Goal: Find specific page/section: Find specific page/section

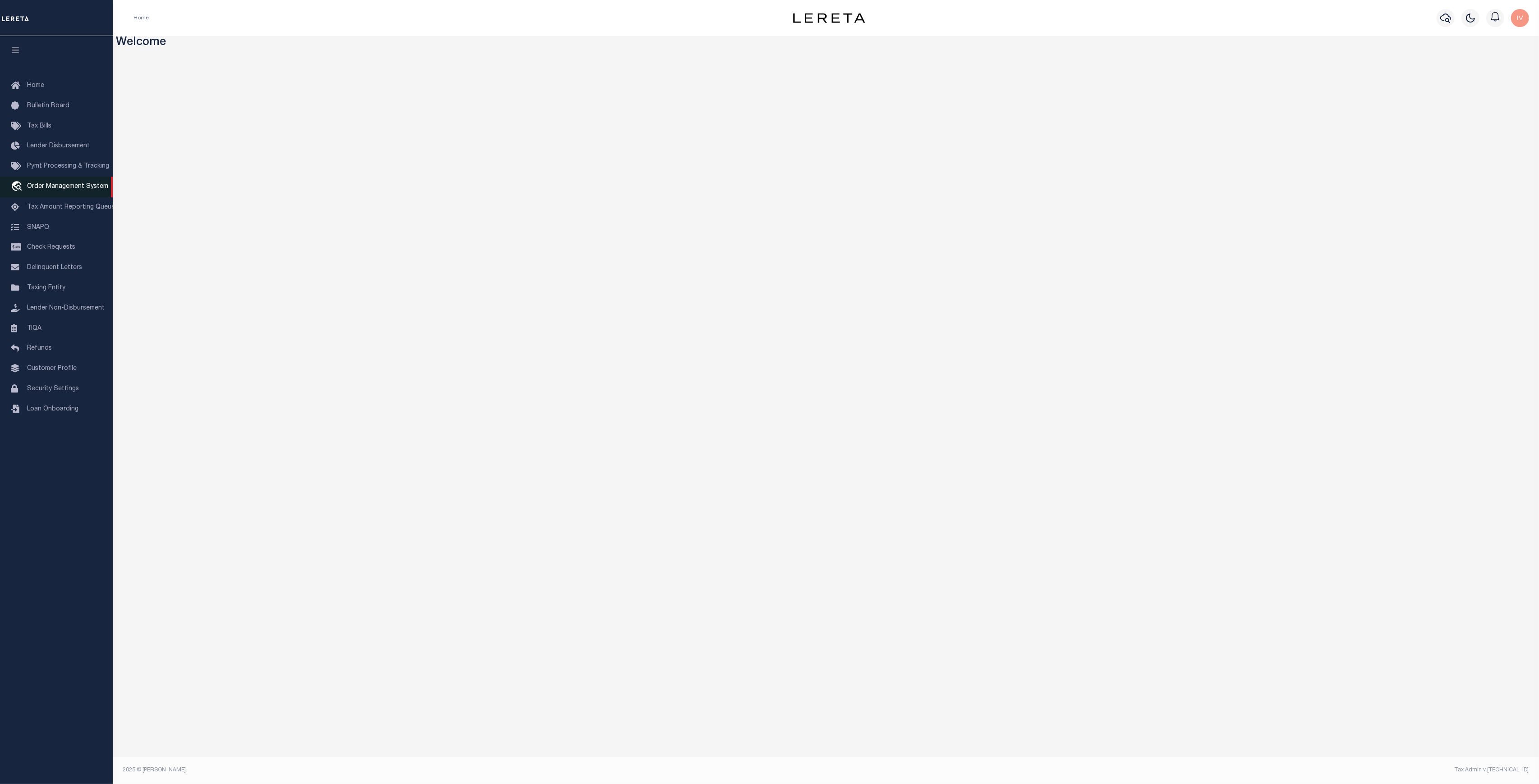
click at [85, 185] on link "travel_explore Order Management System" at bounding box center [56, 187] width 113 height 21
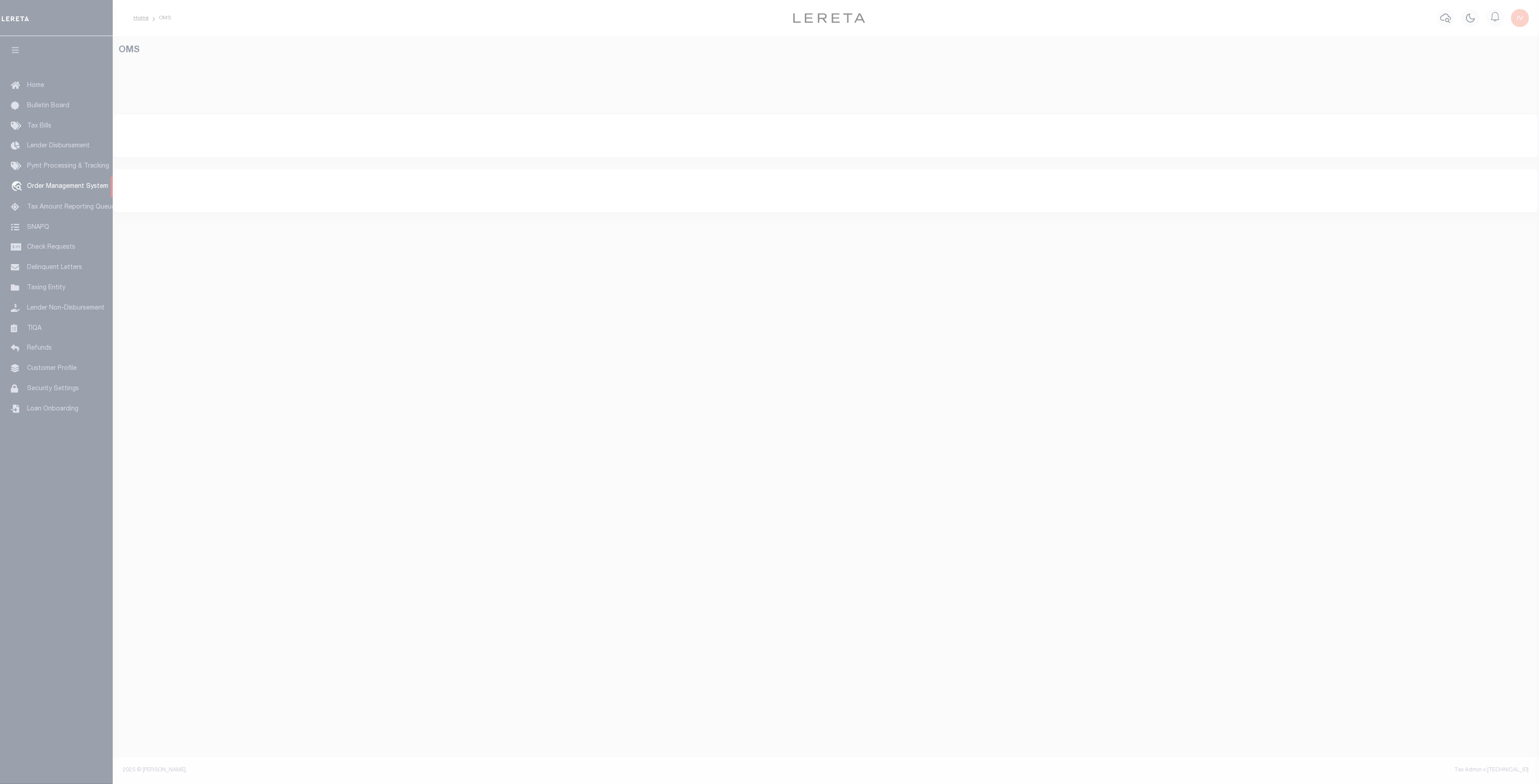
select select "200"
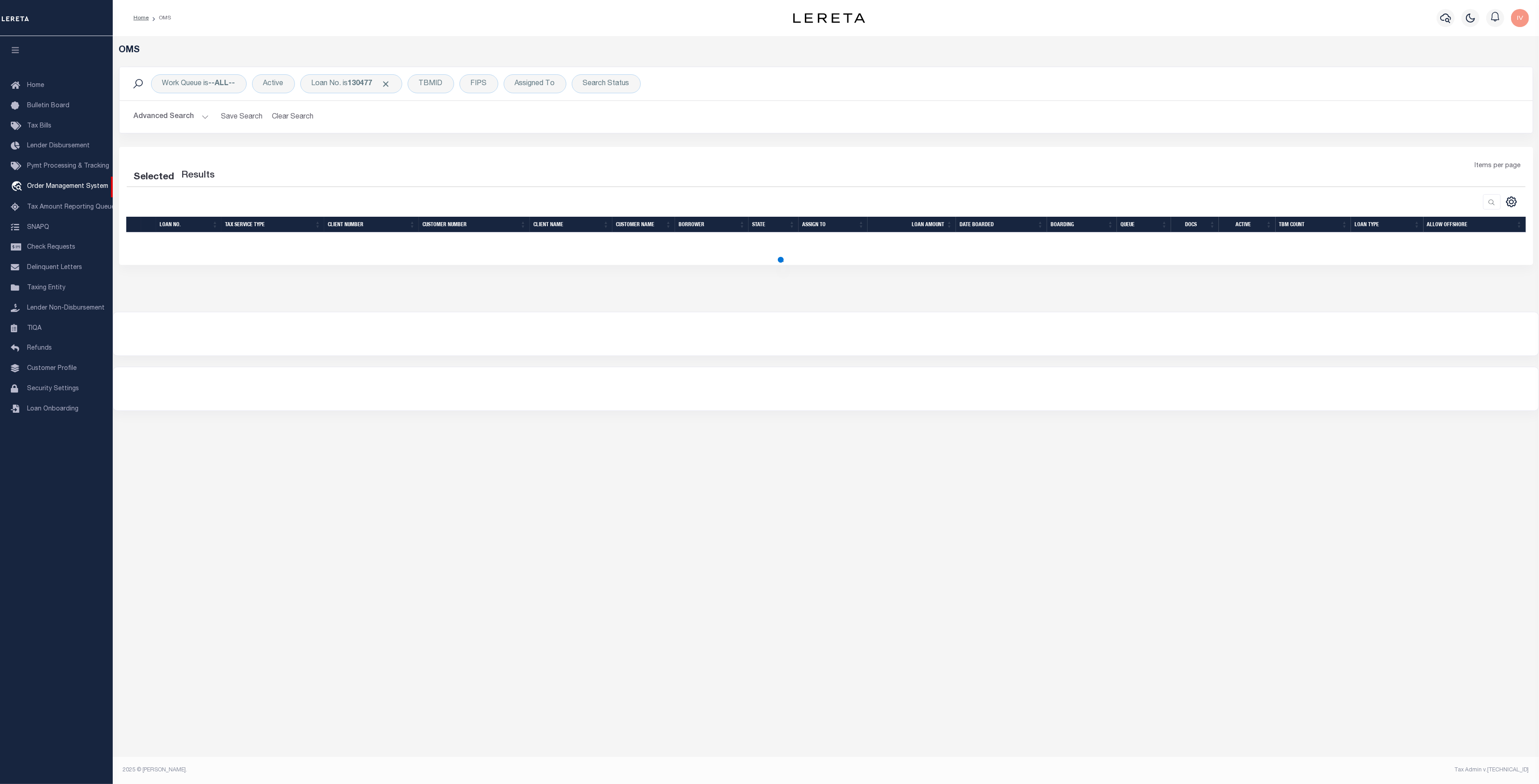
select select "200"
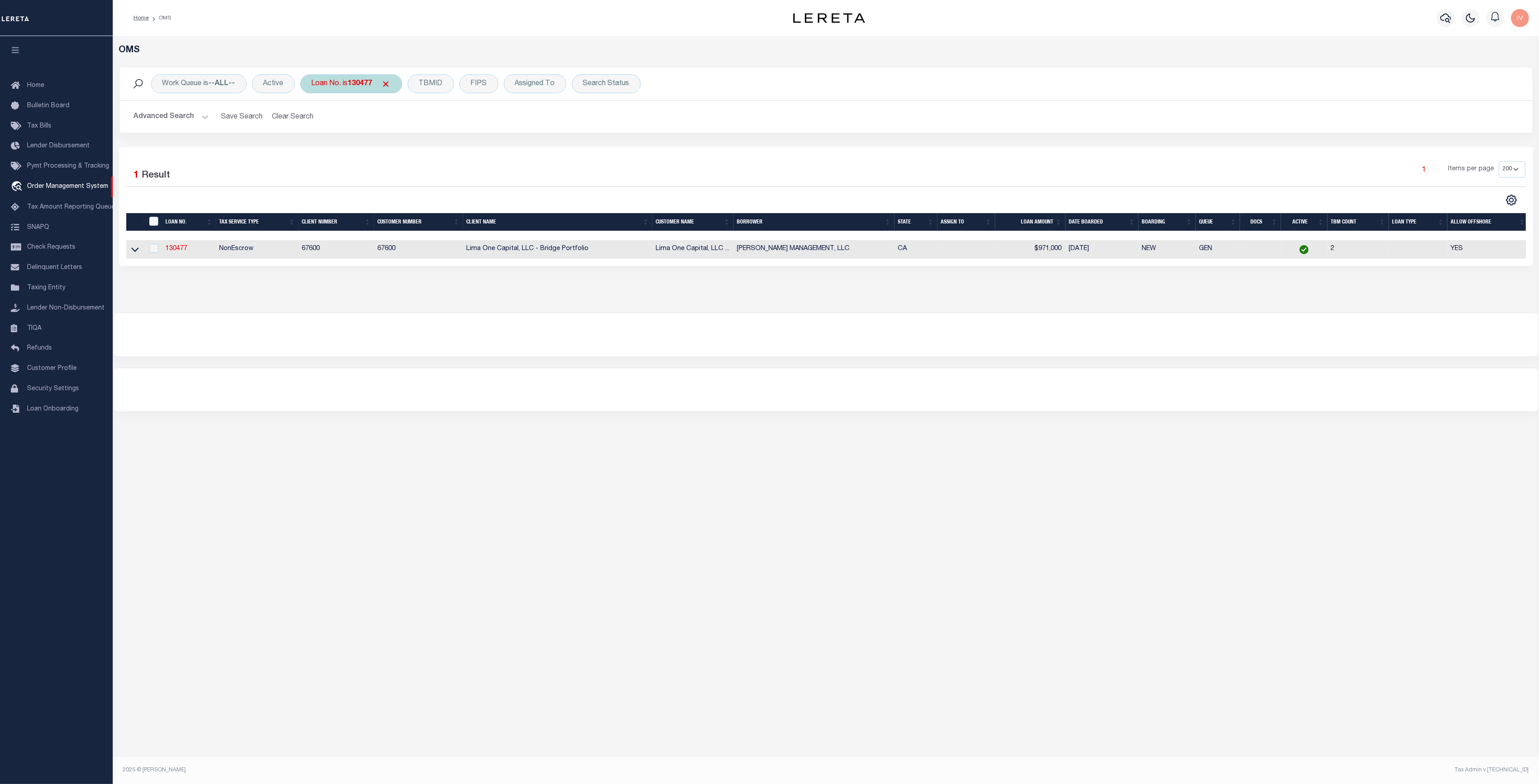
click at [348, 88] on div "Loan No. is 130477" at bounding box center [351, 84] width 102 height 19
type input "1148910-62"
click at [430, 151] on input "Apply" at bounding box center [431, 147] width 27 height 15
click at [197, 248] on link "1148910-62" at bounding box center [183, 248] width 35 height 7
type input "1148910-62"
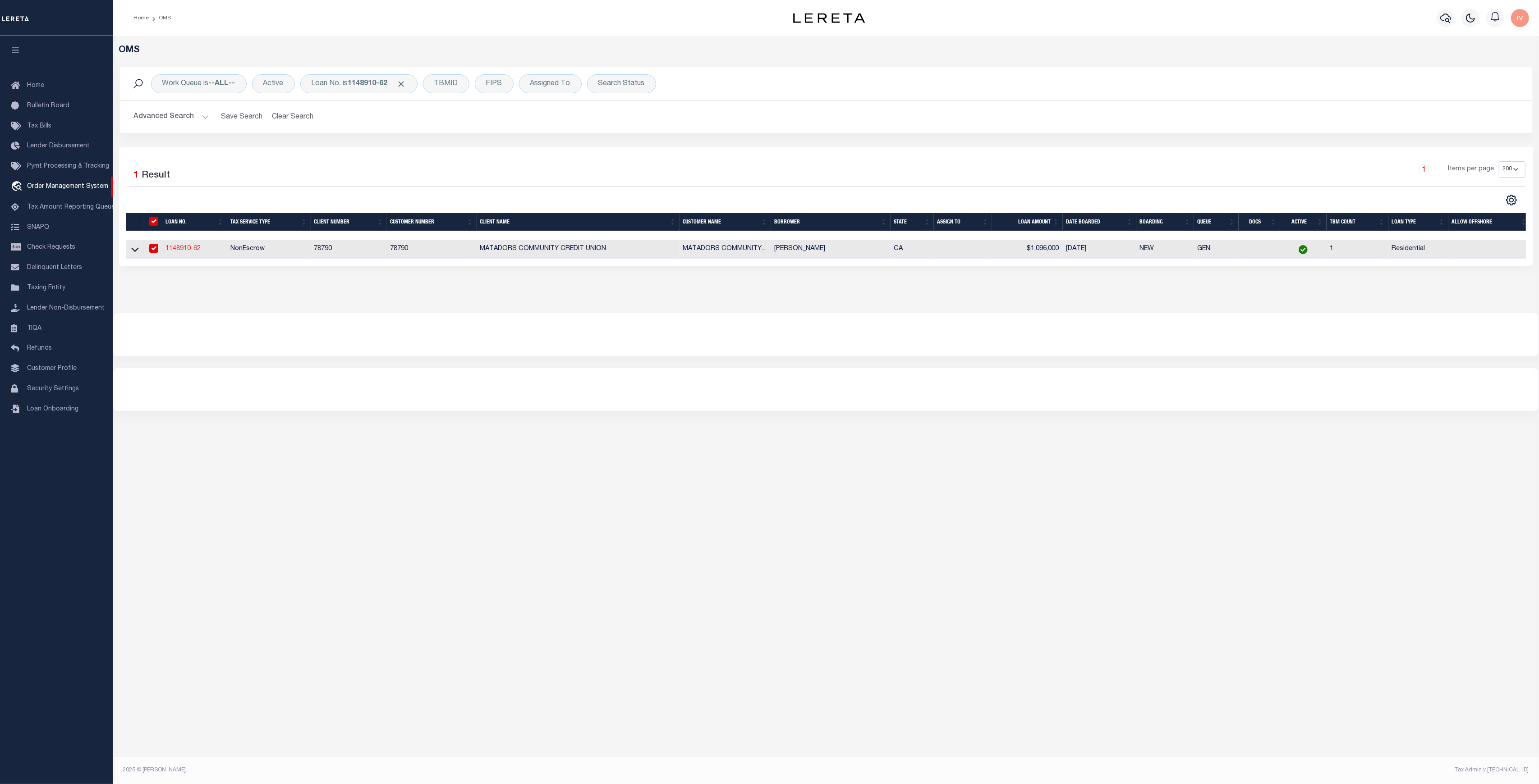
type input "[PERSON_NAME]"
select select
type input "16814 LIGGETT ST"
type input "NORTHRIDGE CA 91343"
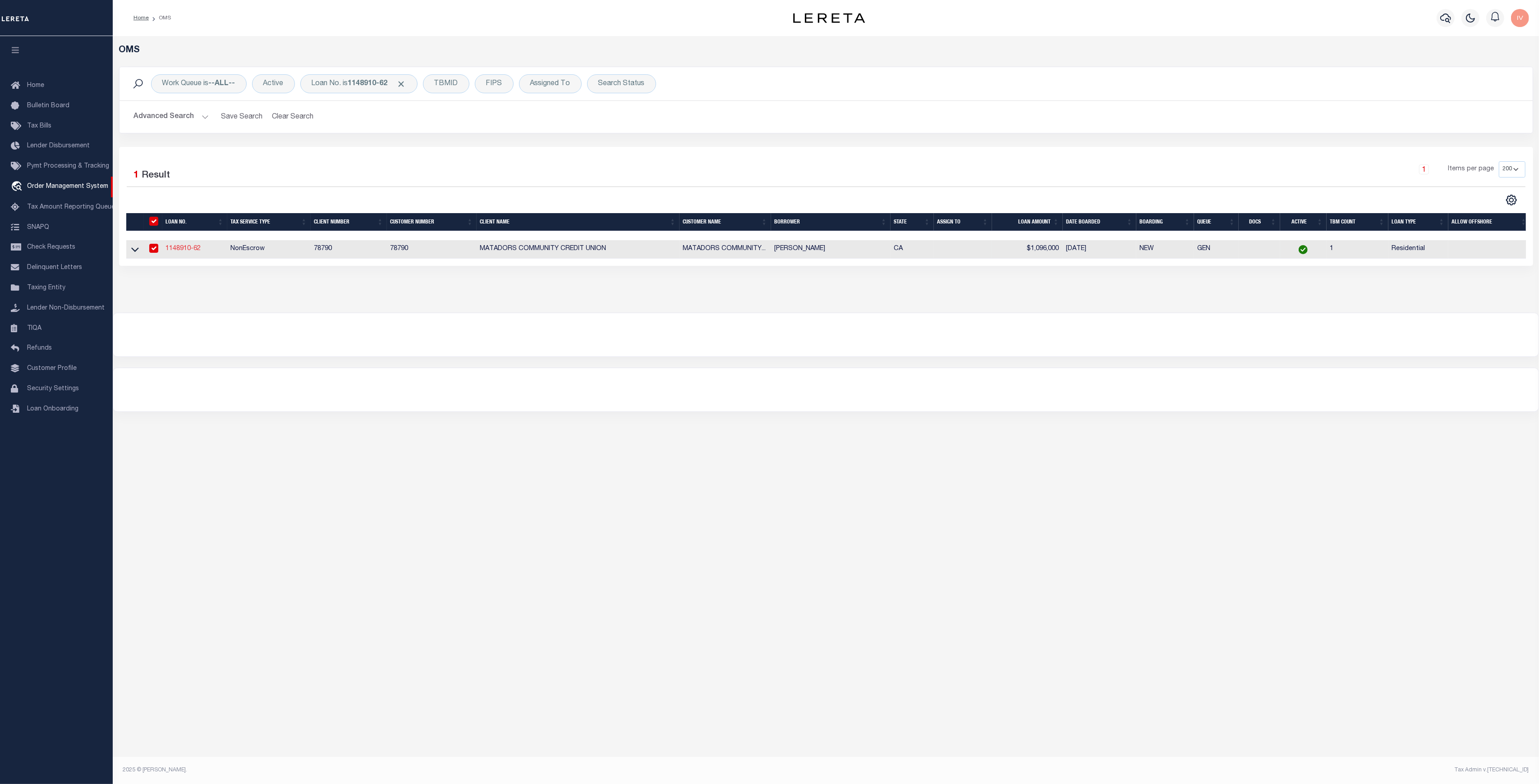
select select
select select "10"
select select
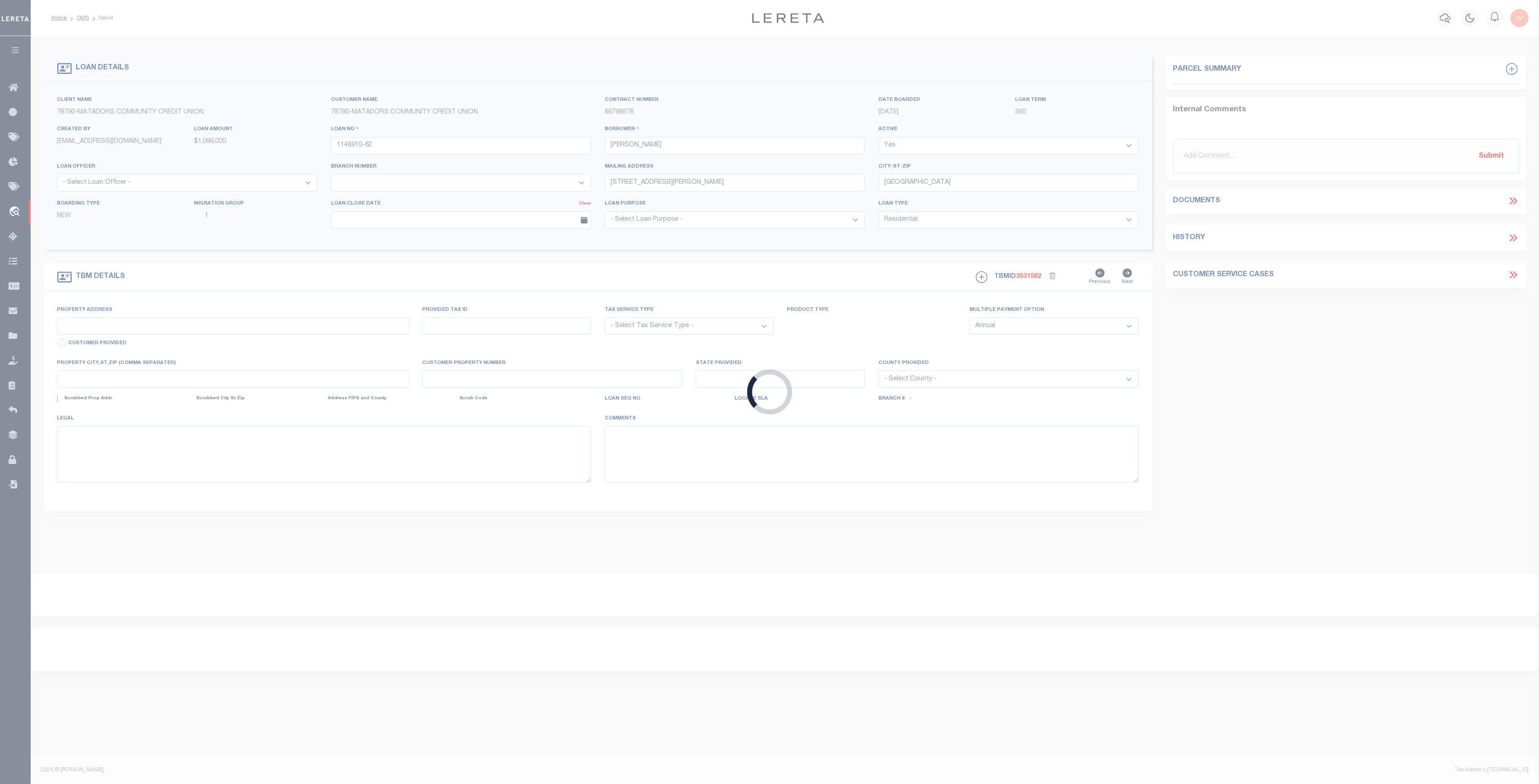
type input "4756 4TH ST"
radio input "true"
select select "NonEscrow"
select select
type input "CARPINTERIA CA 930132246"
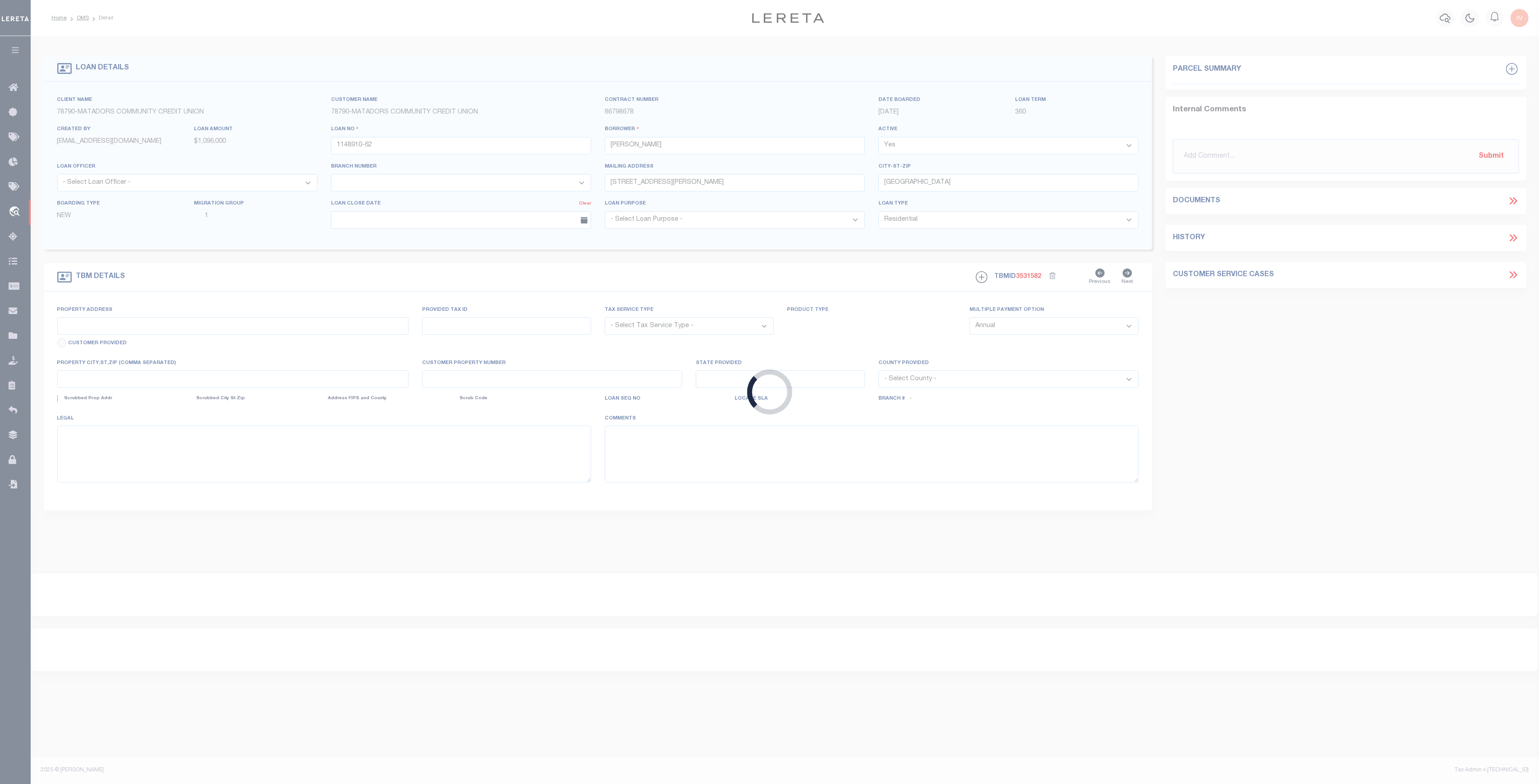
type input "1148910-62"
type input "CA"
type textarea "UNVERIFIED CUSTOMER SUPPLIED APN 003-434-004LOT 3 IN BLOCK 46 AS PER MAP RECORD…"
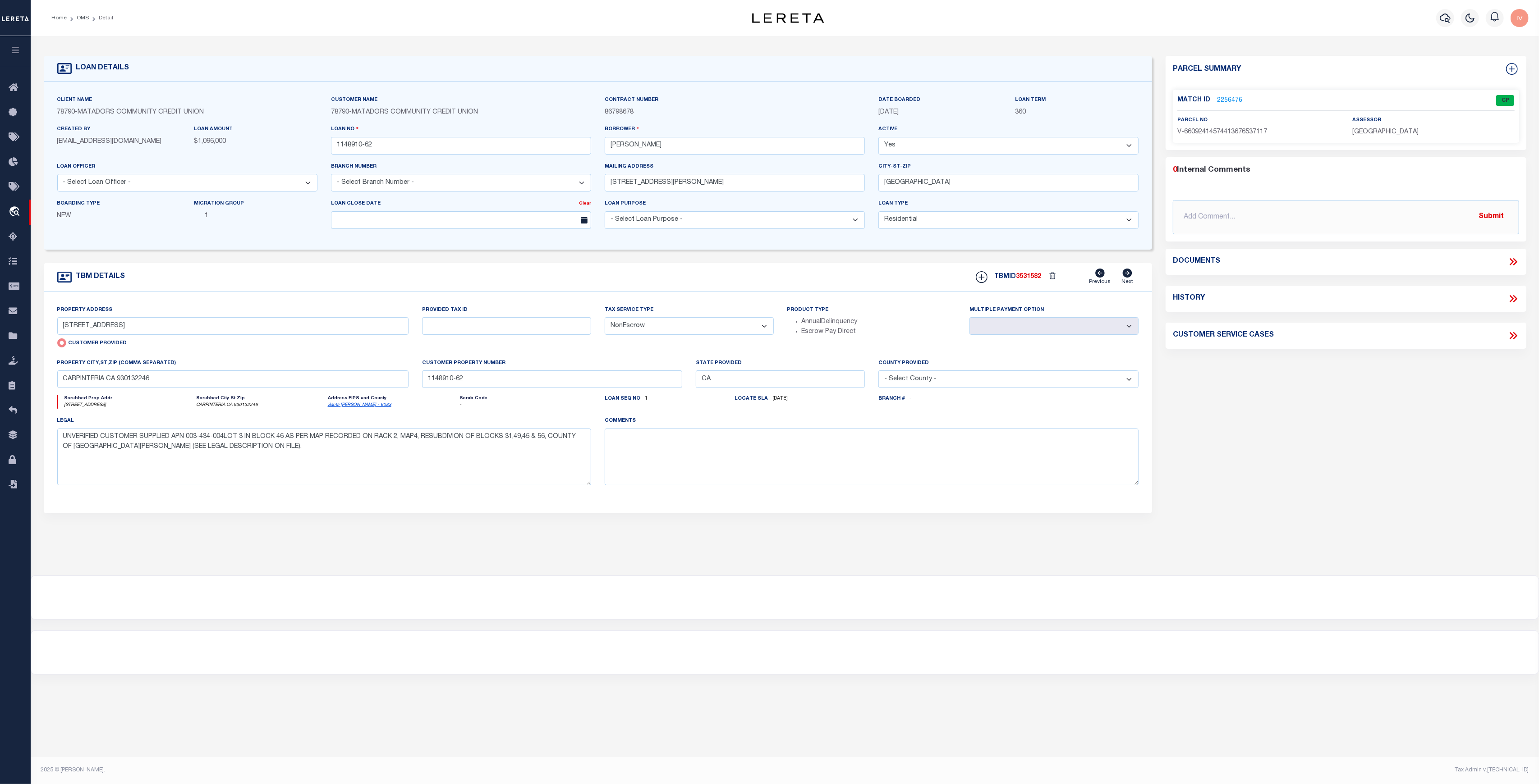
click at [1227, 96] on p "2256476" at bounding box center [1230, 100] width 25 height 10
click at [1229, 99] on link "2256476" at bounding box center [1230, 101] width 25 height 10
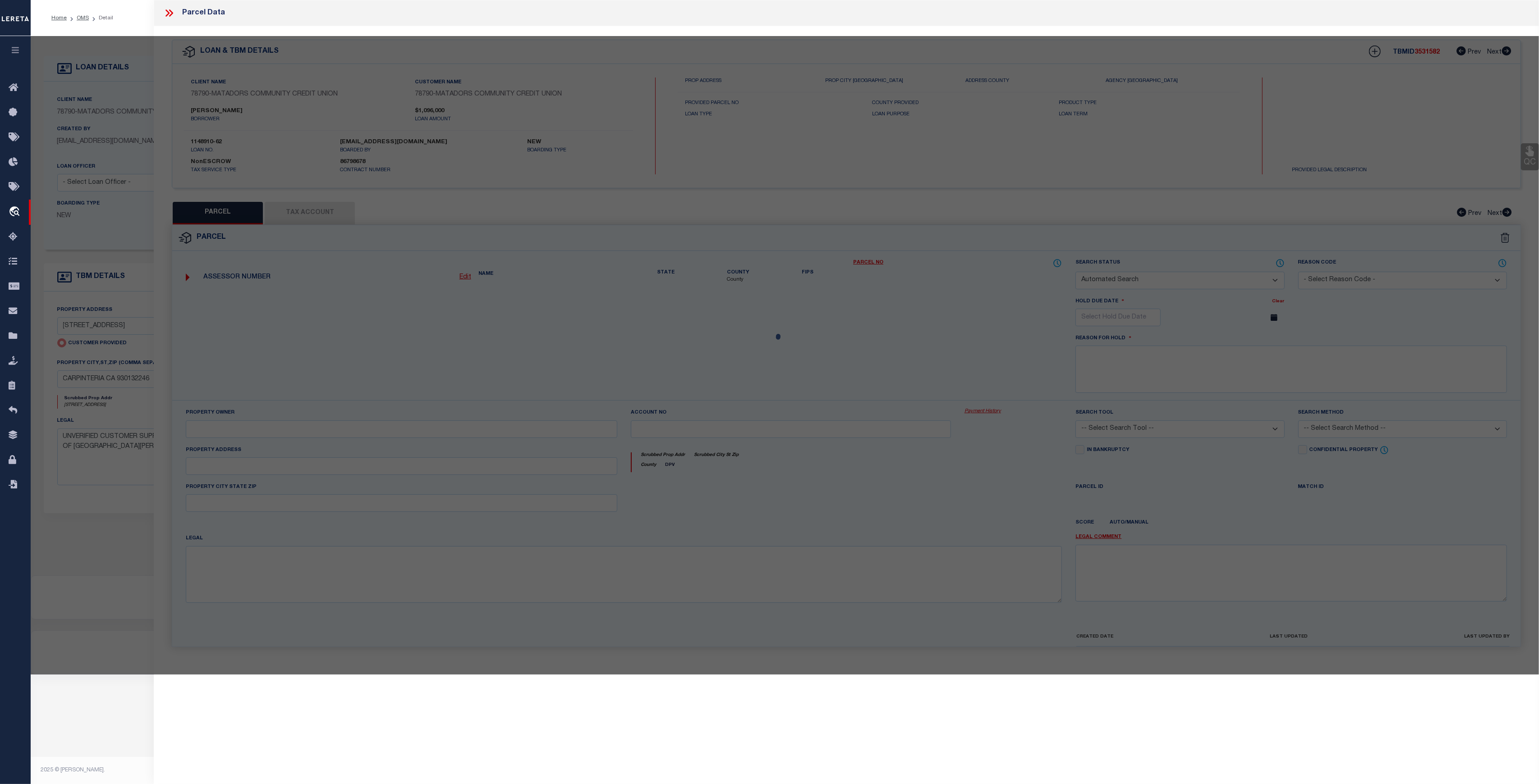
checkbox input "false"
select select "CP"
type input "4756 4TH ST"
checkbox input "false"
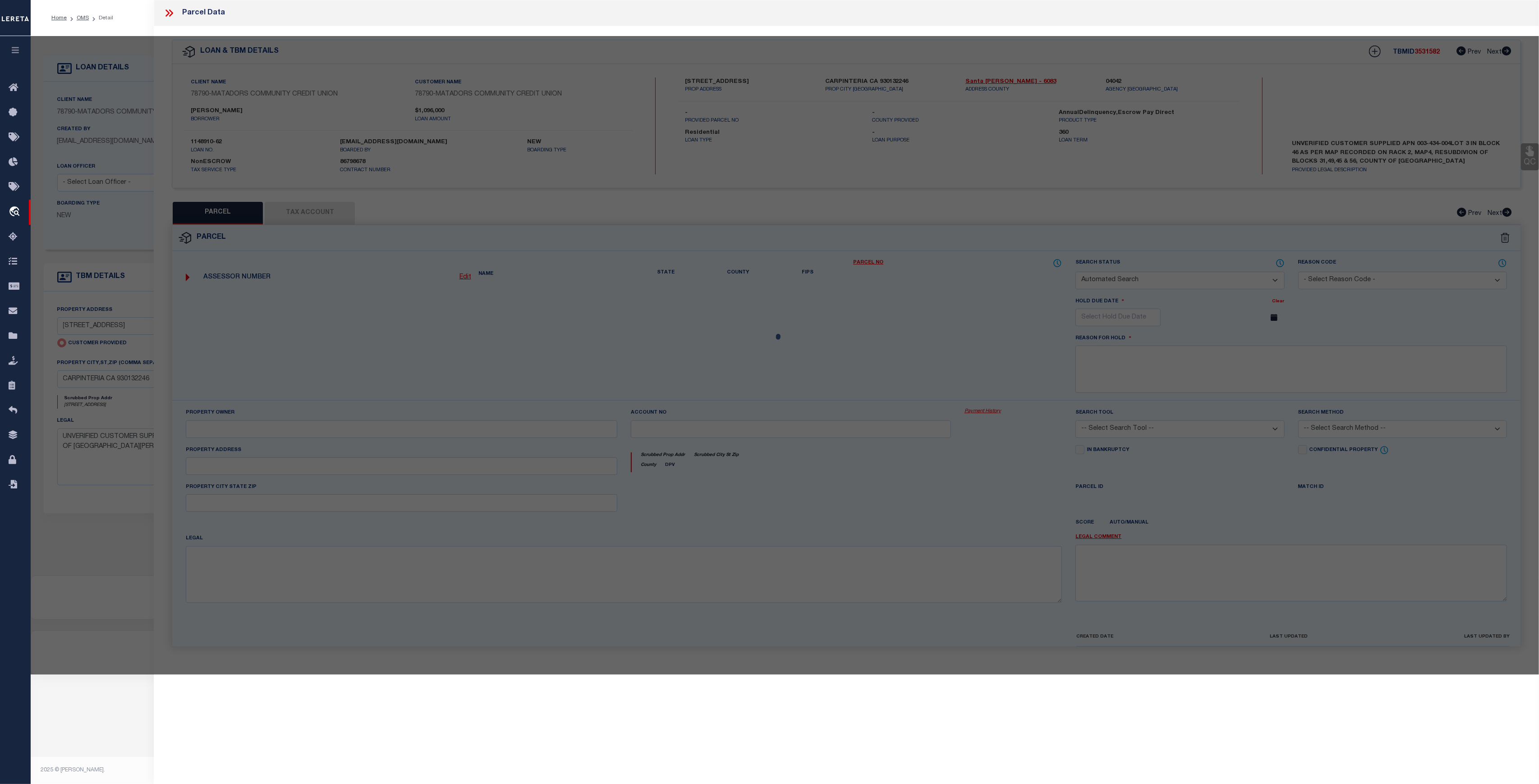
type input "CARPINTERIA CA 930132246"
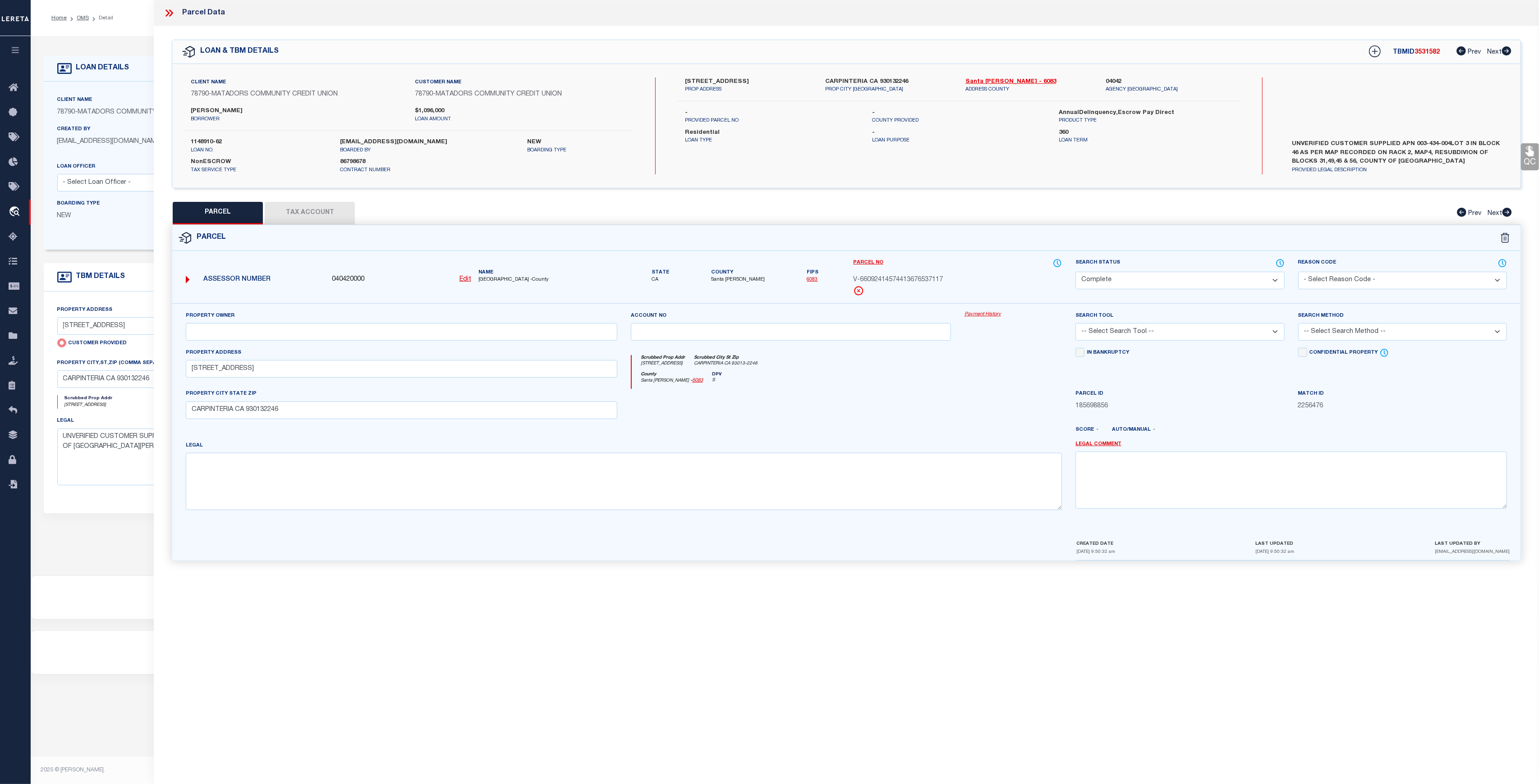
click at [981, 309] on div "Property Owner Account no Payment History Search Tool -- Select Search Tool -- …" at bounding box center [846, 421] width 1348 height 236
click at [982, 313] on link "Payment History" at bounding box center [1013, 315] width 98 height 8
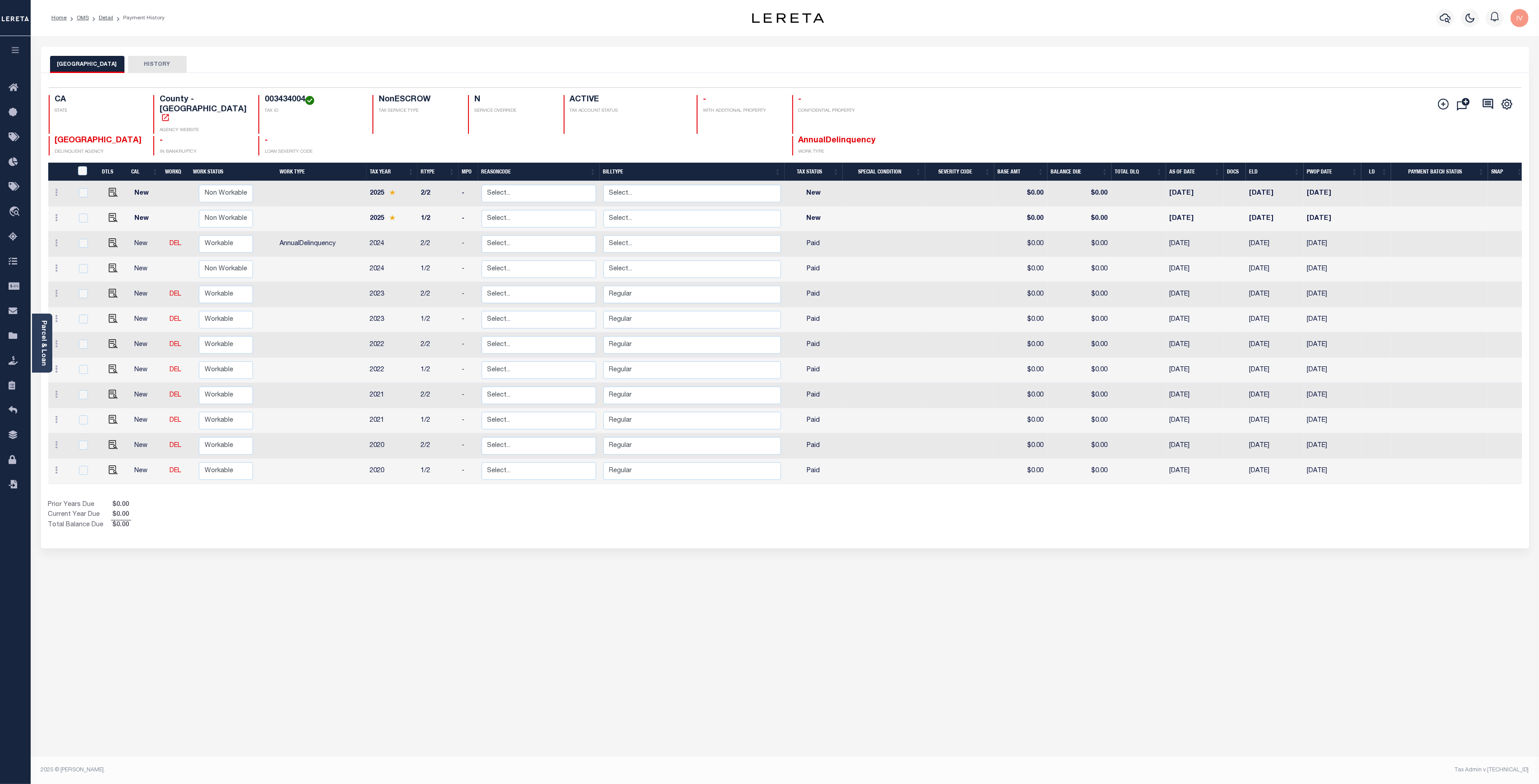
click at [265, 99] on h4 "003434004" at bounding box center [313, 100] width 97 height 10
copy h4 "003434004"
click at [17, 235] on icon at bounding box center [16, 237] width 14 height 11
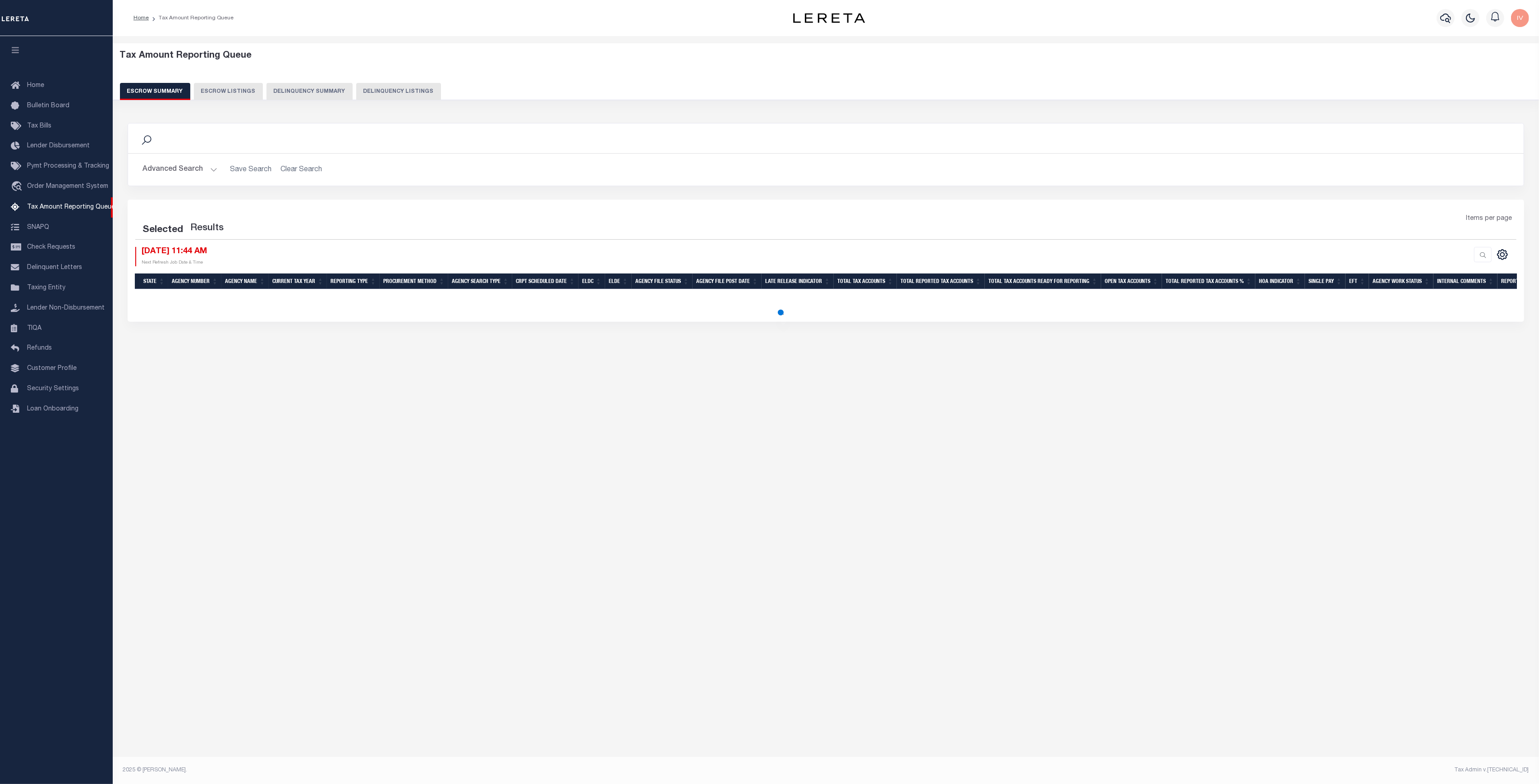
click at [391, 87] on button "Delinquency Listings" at bounding box center [398, 91] width 85 height 17
select select
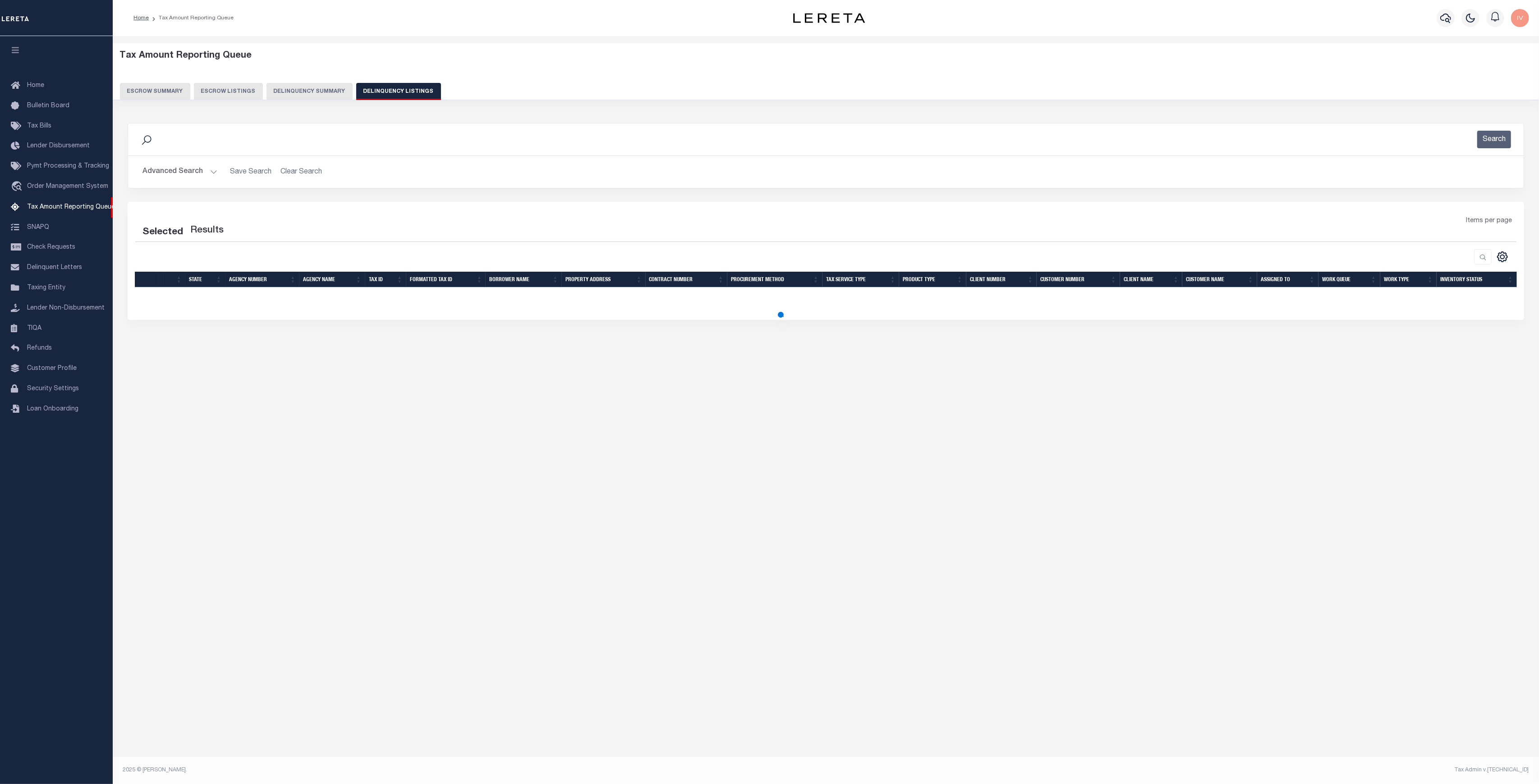
click at [213, 170] on button "Advanced Search" at bounding box center [180, 171] width 75 height 17
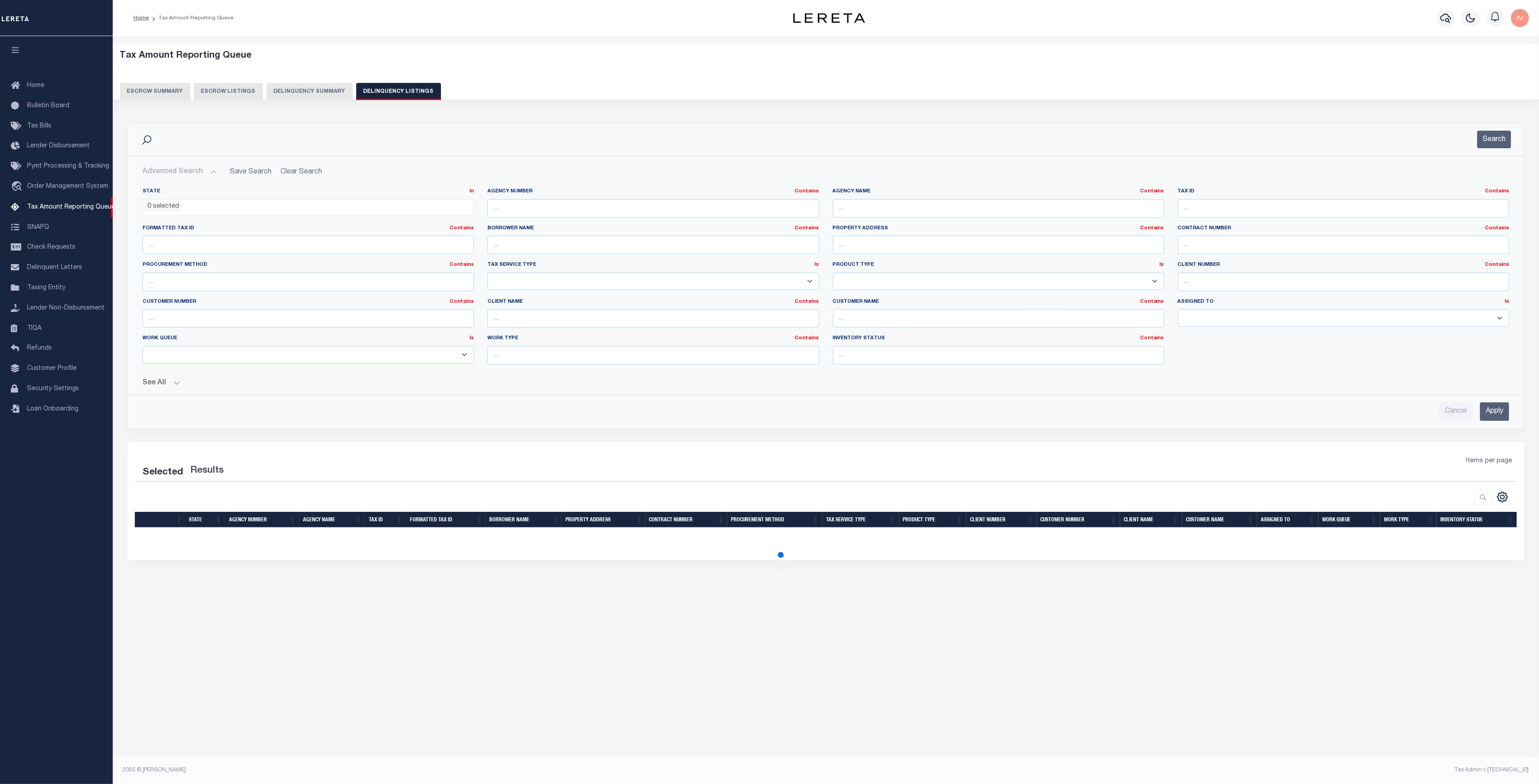
click at [1198, 196] on div "Tax ID Contains Contains Is" at bounding box center [1343, 203] width 332 height 30
click at [1219, 204] on input "text" at bounding box center [1343, 208] width 332 height 19
paste input "003434004"
type input "003434004"
select select "100"
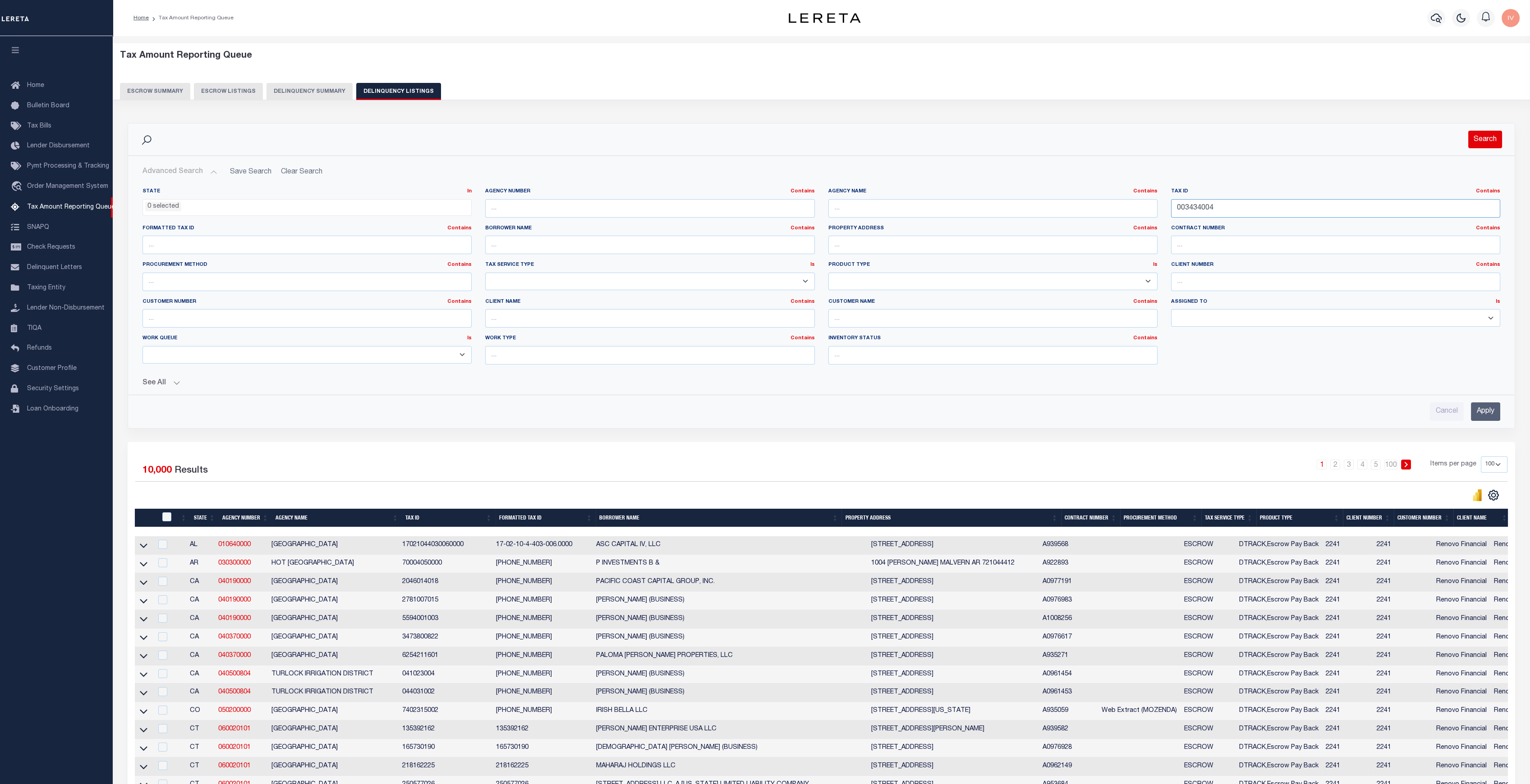
type input "003434004"
click at [1481, 137] on button "Search" at bounding box center [1485, 139] width 34 height 17
